Goal: Complete application form

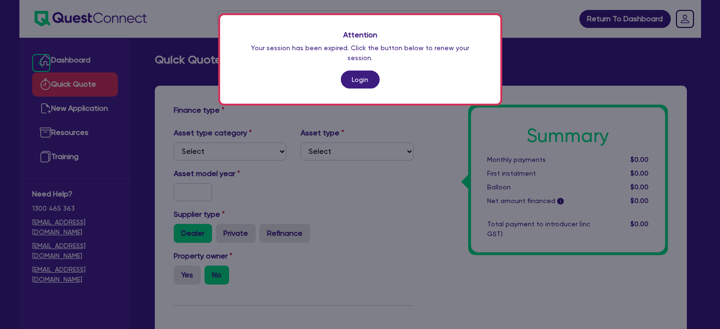
scroll to position [290, 0]
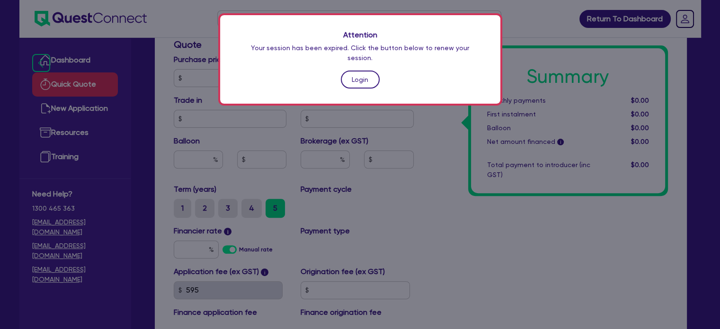
click at [358, 71] on link "Login" at bounding box center [360, 80] width 39 height 18
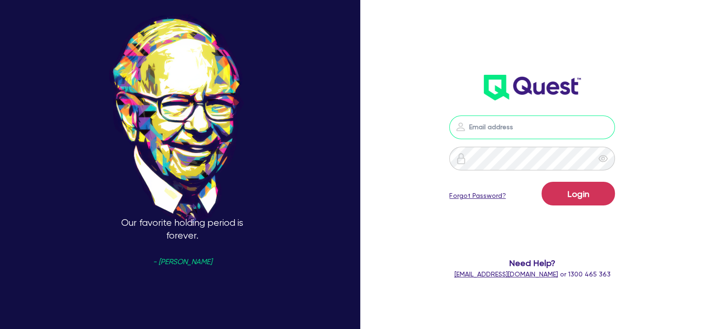
click at [512, 126] on input "email" at bounding box center [533, 128] width 166 height 24
type input "[EMAIL_ADDRESS][PERSON_NAME][DOMAIN_NAME]"
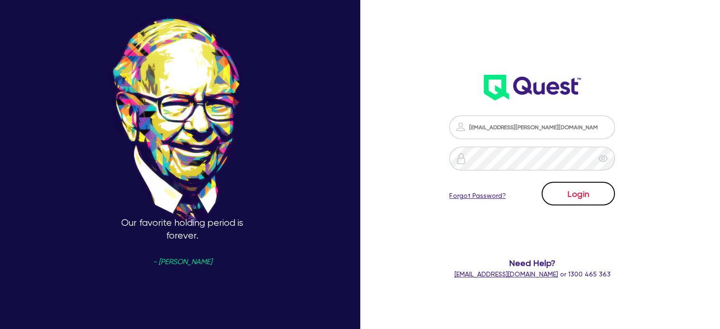
click at [555, 197] on button "Login" at bounding box center [578, 194] width 73 height 24
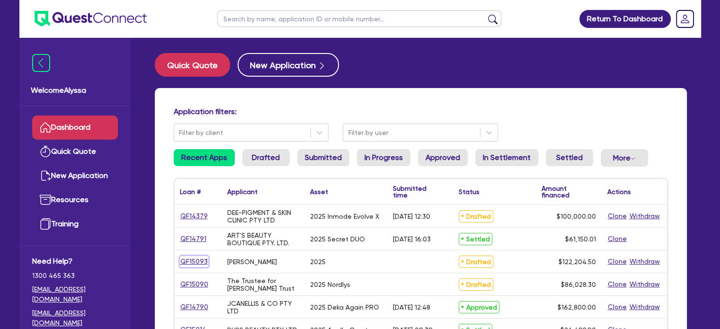
click at [191, 265] on link "QF15093" at bounding box center [194, 261] width 28 height 11
select select "SECONDARY_ASSETS"
select select "MEDICAL_DENTAL_LABORATORY_EQUIPMENT"
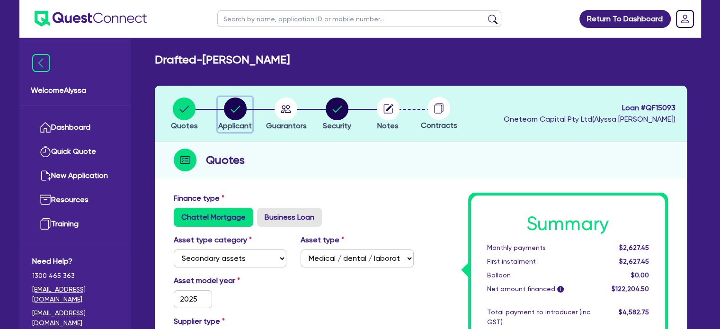
click at [231, 111] on circle "button" at bounding box center [235, 109] width 23 height 23
select select "SOLE_TRADER"
select select "HEALTH_BEAUTY"
select select "HAIR_BEAUTY_SALONS"
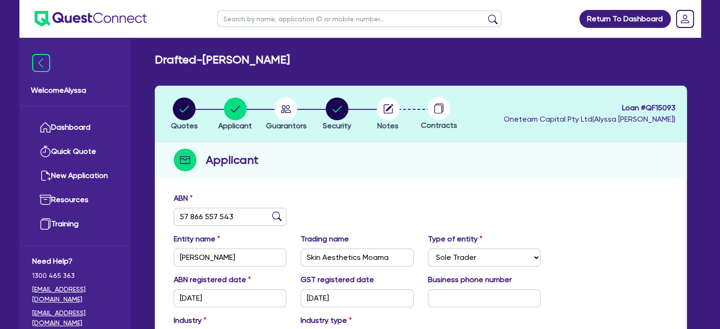
drag, startPoint x: 328, startPoint y: 61, endPoint x: 207, endPoint y: 54, distance: 121.5
click at [207, 54] on div "Drafted - [PERSON_NAME]" at bounding box center [421, 60] width 547 height 14
copy h2 "[PERSON_NAME]"
drag, startPoint x: 246, startPoint y: 218, endPoint x: 148, endPoint y: 216, distance: 98.1
click at [148, 216] on div "Quotes Applicant [GEOGRAPHIC_DATA] Security Notes Contracts Loan # QF15093 Onet…" at bounding box center [421, 267] width 547 height 363
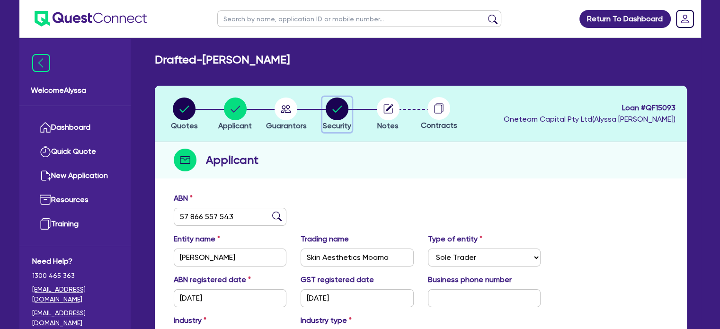
click at [342, 107] on circle "button" at bounding box center [337, 109] width 23 height 23
select select "SECONDARY_ASSETS"
select select "MEDICAL_DENTAL_LABORATORY_EQUIPMENT"
